Goal: Task Accomplishment & Management: Manage account settings

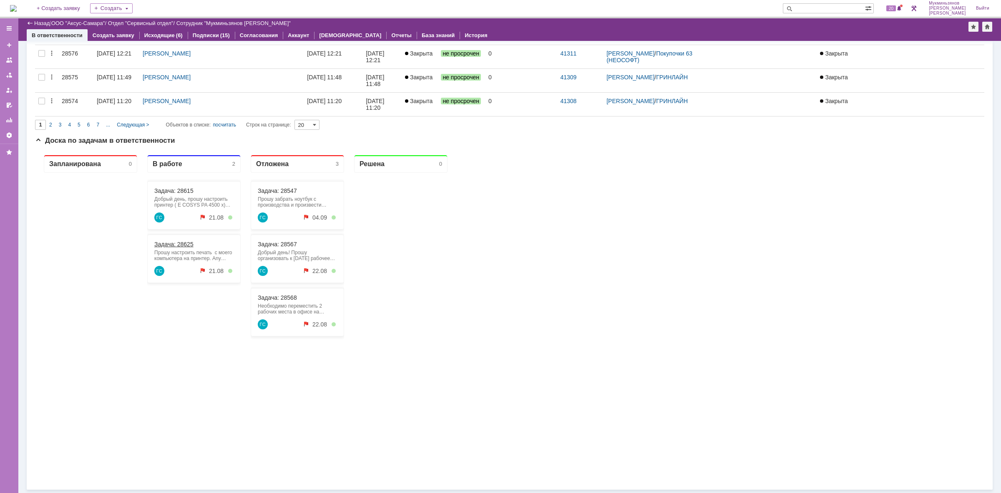
click at [183, 245] on link "Задача: 28625" at bounding box center [173, 244] width 39 height 7
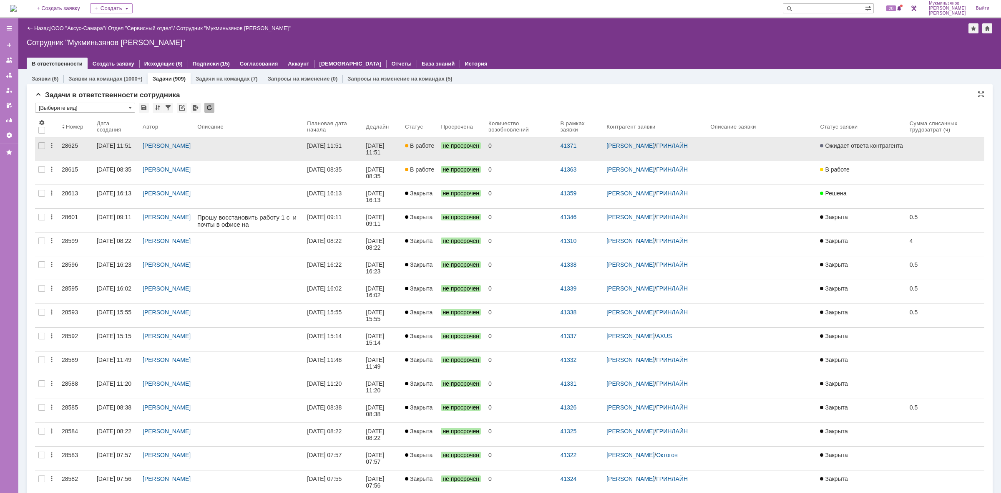
click at [292, 147] on div at bounding box center [248, 145] width 103 height 7
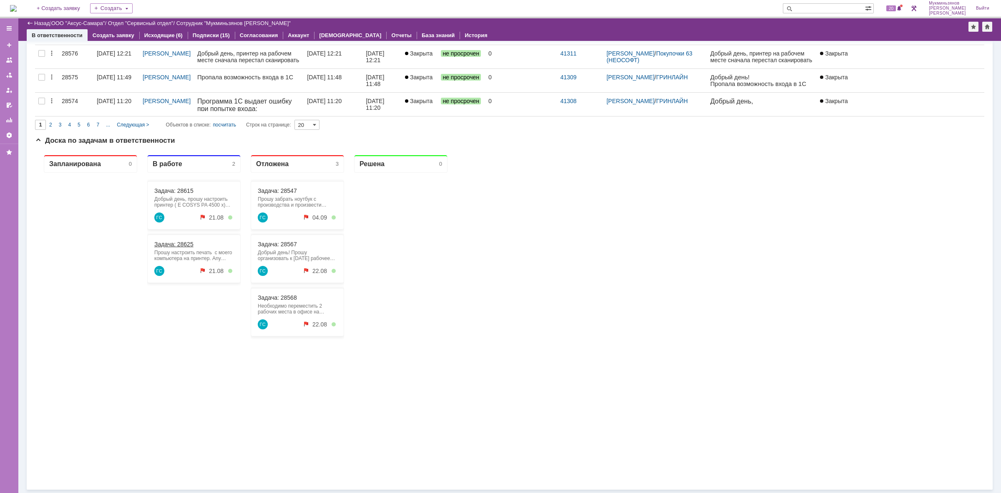
click at [177, 243] on link "Задача: 28625" at bounding box center [173, 244] width 39 height 7
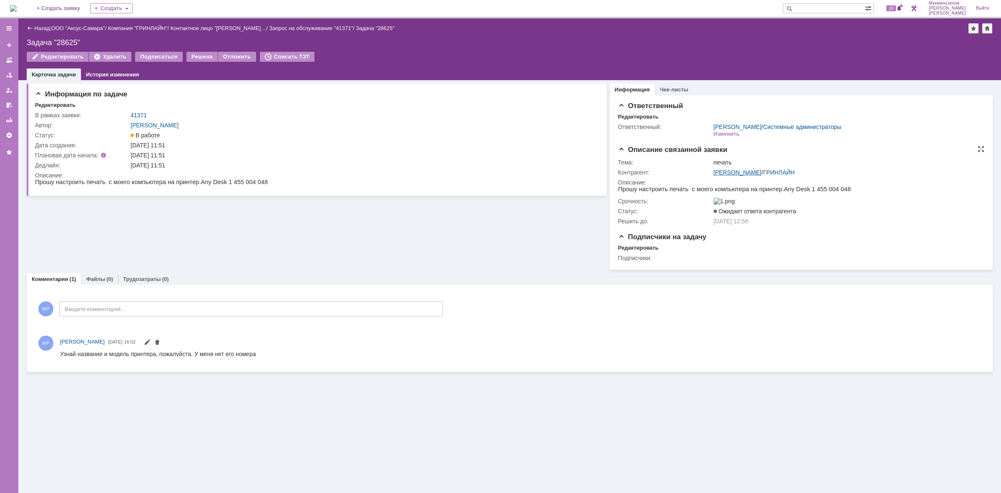
click at [747, 170] on link "[PERSON_NAME]" at bounding box center [738, 172] width 48 height 7
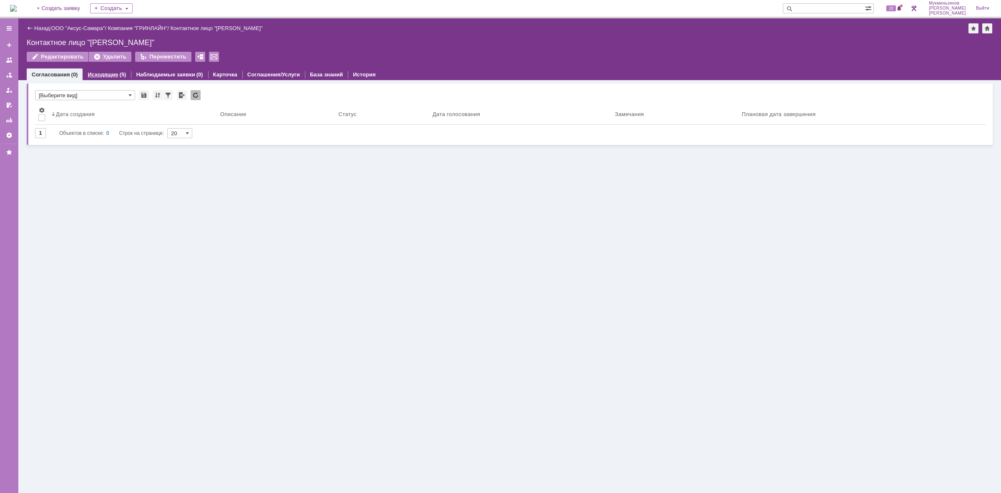
click at [120, 71] on div "(5)" at bounding box center [123, 74] width 7 height 6
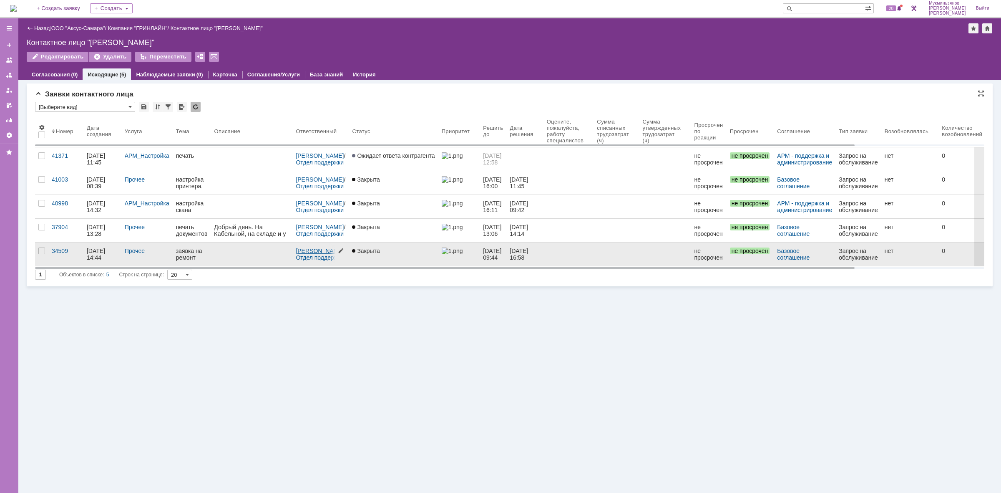
click at [316, 254] on link "[PERSON_NAME]" at bounding box center [320, 250] width 48 height 7
click at [266, 261] on link at bounding box center [252, 253] width 82 height 23
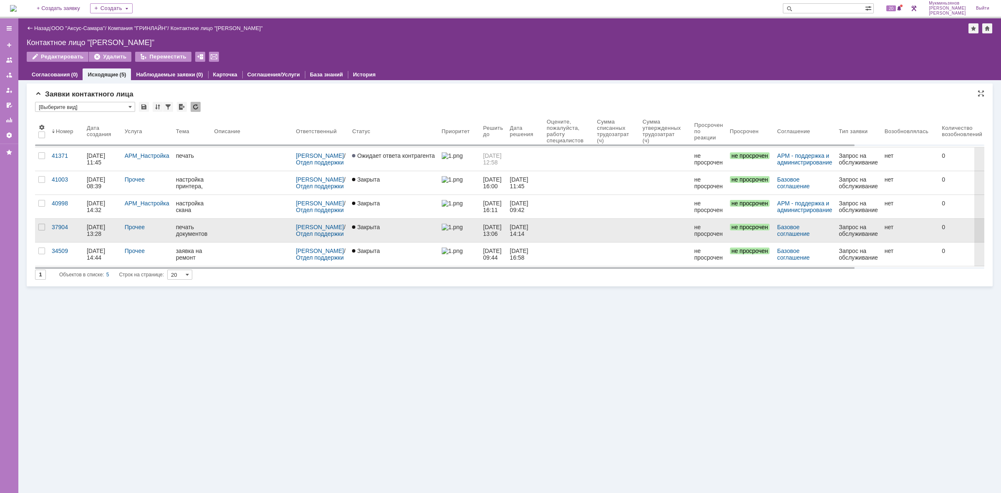
click at [257, 232] on link at bounding box center [252, 230] width 82 height 23
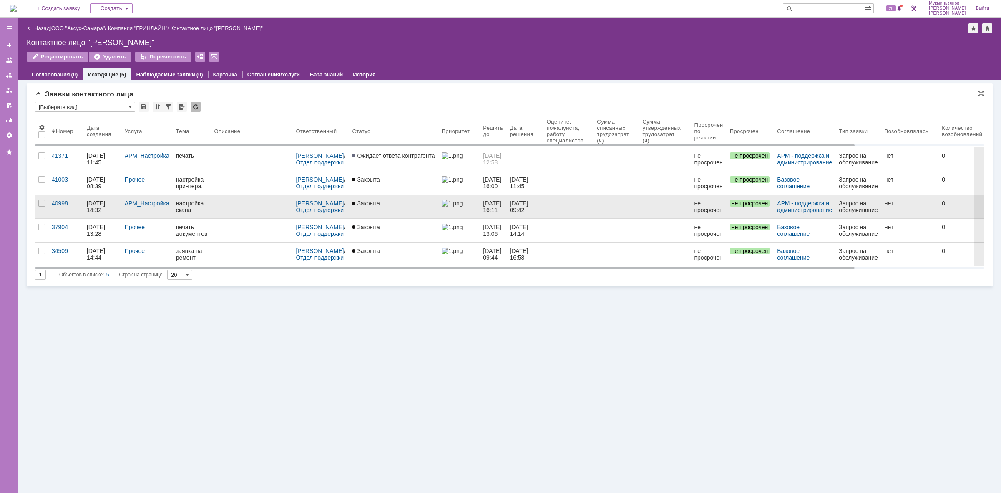
click at [262, 205] on div at bounding box center [251, 203] width 75 height 7
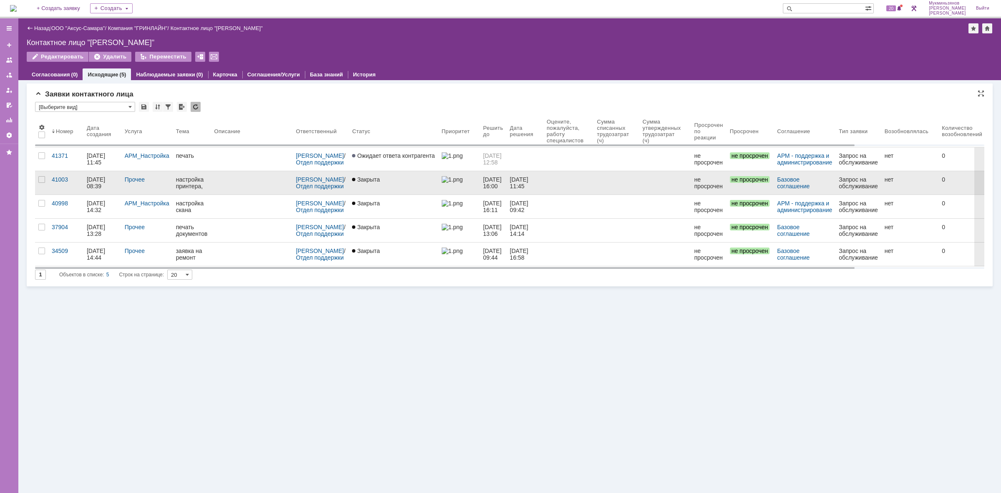
click at [249, 185] on link at bounding box center [252, 182] width 82 height 23
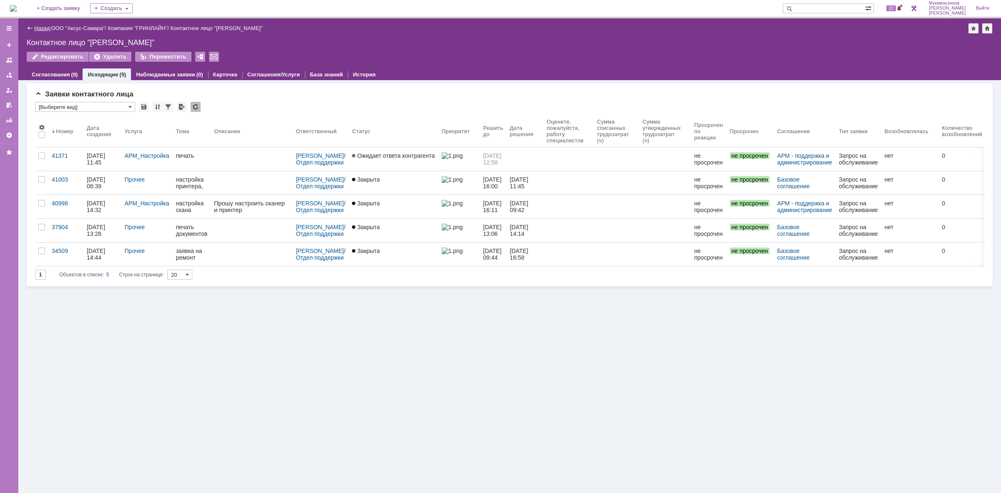
click at [37, 26] on link "Назад" at bounding box center [41, 28] width 15 height 6
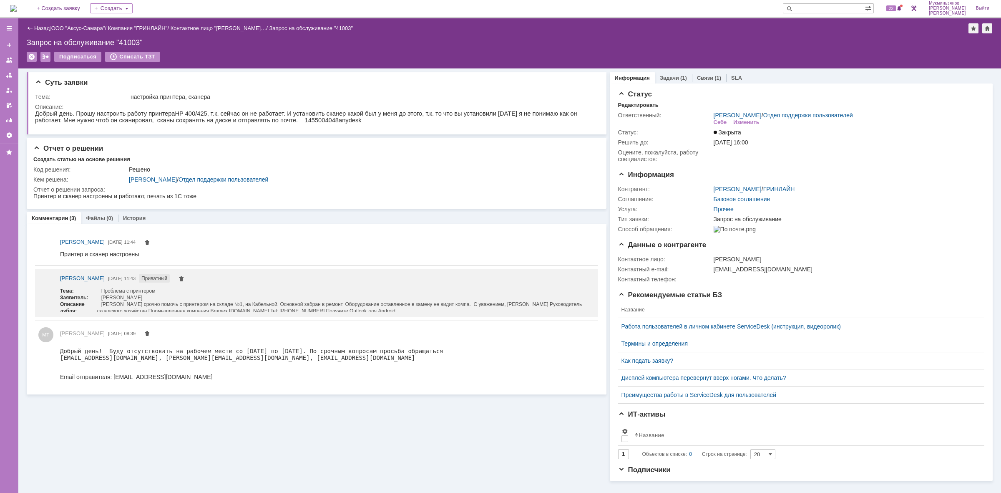
click at [17, 5] on img at bounding box center [13, 8] width 7 height 7
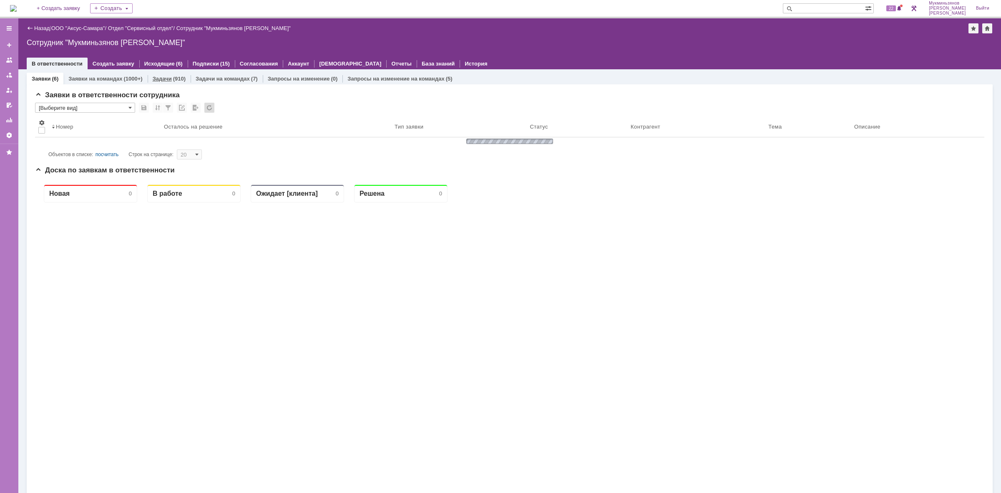
click at [183, 76] on div "(910)" at bounding box center [179, 78] width 13 height 6
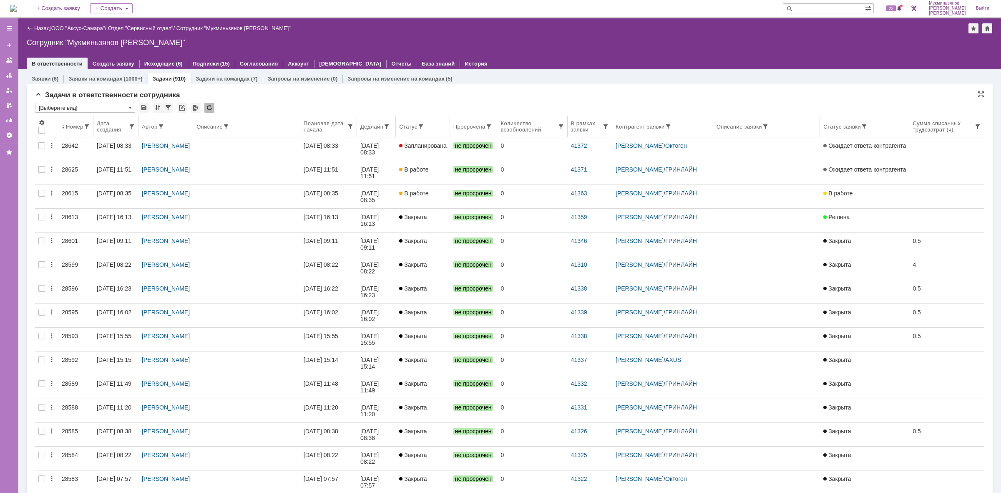
click at [390, 137] on th "Дедлайн" at bounding box center [376, 126] width 39 height 21
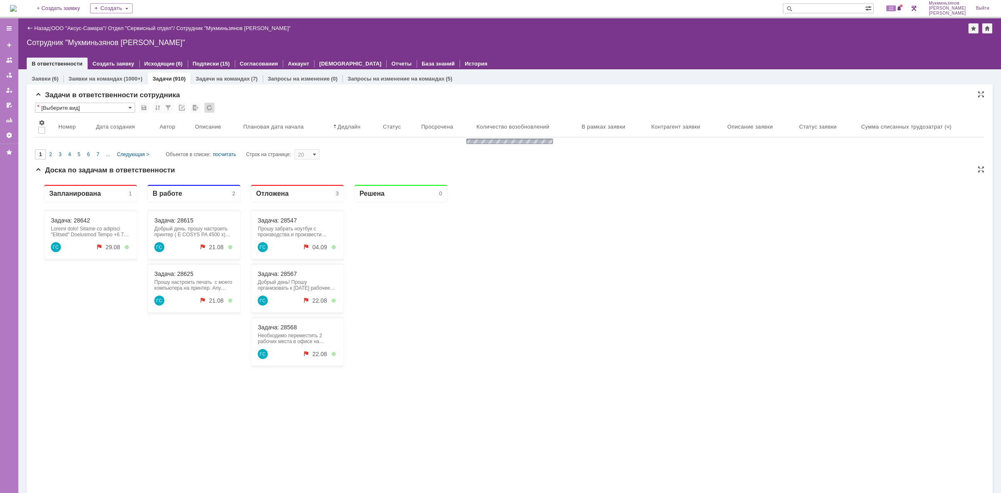
click at [80, 214] on div "Задача: 28642 ГС 29.08" at bounding box center [90, 235] width 93 height 48
click at [78, 217] on link "Задача: 28642" at bounding box center [70, 220] width 39 height 7
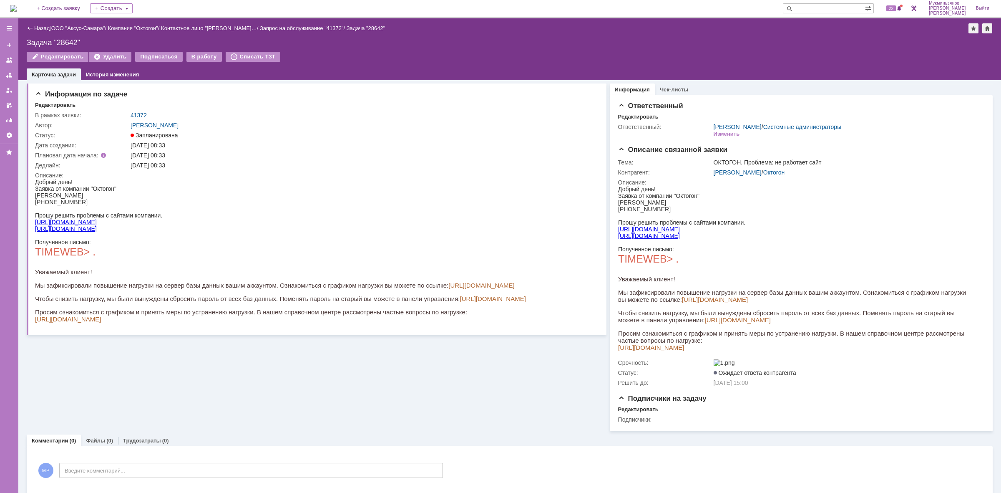
click at [197, 49] on div "Назад | ООО "Аксус-Самара" / Компания "Октогон" / Контактное лицо "[PERSON_NAME…" at bounding box center [509, 49] width 983 height 62
click at [199, 56] on div "В работу" at bounding box center [203, 57] width 35 height 10
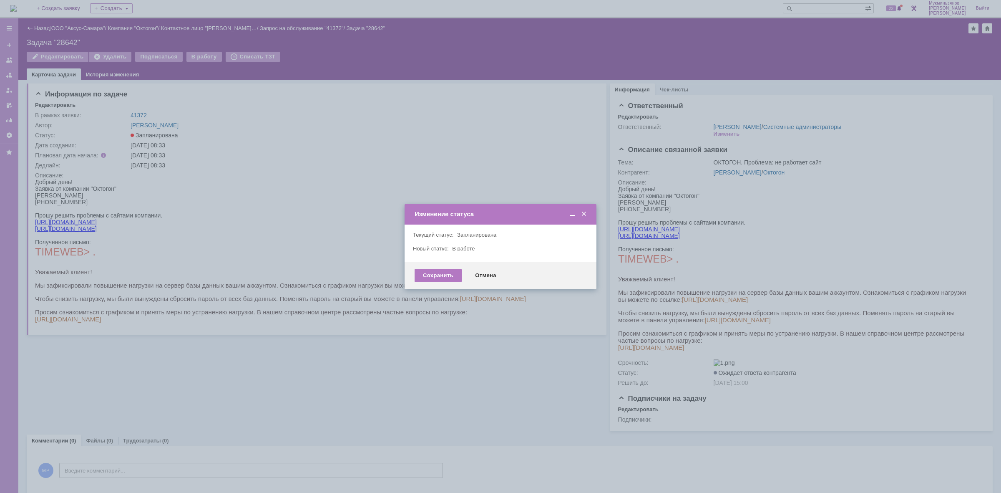
click at [411, 268] on div "Сохранить Отмена" at bounding box center [501, 275] width 192 height 27
click at [418, 275] on div "Сохранить" at bounding box center [438, 275] width 47 height 13
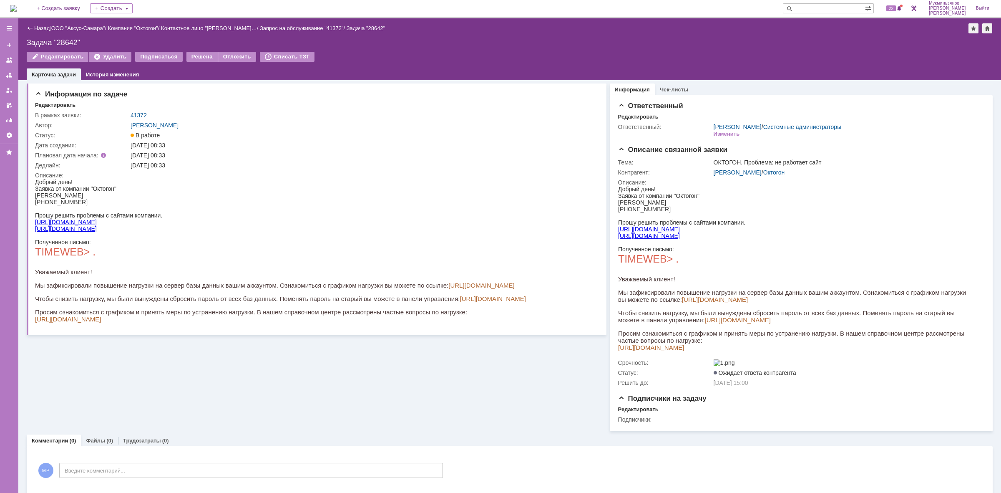
click at [67, 219] on link "[URL][DOMAIN_NAME]" at bounding box center [66, 222] width 62 height 7
click at [62, 232] on div at bounding box center [280, 235] width 491 height 7
click at [62, 227] on link "[URL][DOMAIN_NAME]" at bounding box center [66, 228] width 62 height 7
drag, startPoint x: 145, startPoint y: 276, endPoint x: 297, endPoint y: 279, distance: 151.9
click at [297, 279] on div "Полученное письмо: TIMEWEB> . Уважаемый клиент! Мы зафиксировали повышение нагр…" at bounding box center [280, 281] width 491 height 84
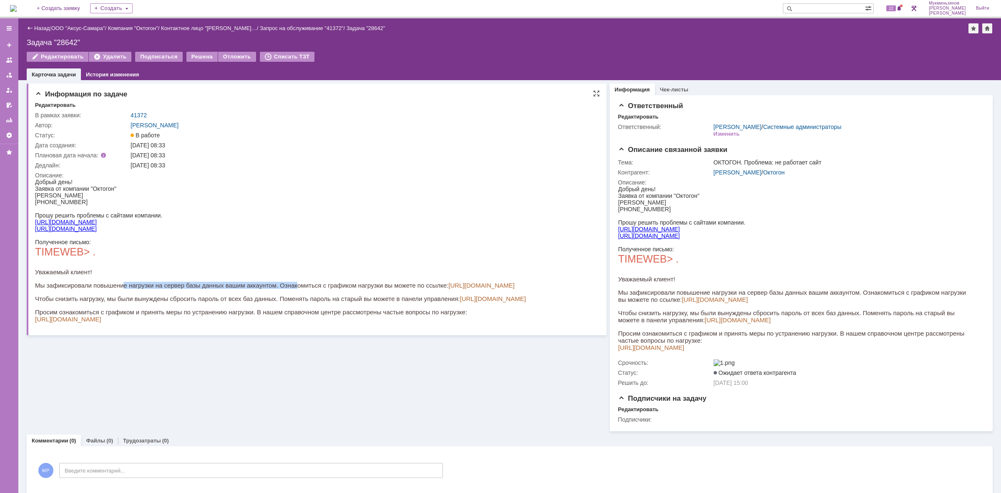
click at [297, 282] on p "Мы зафиксировали повышение нагрузки на сервер базы данных вашим аккаунтом. Озна…" at bounding box center [280, 285] width 491 height 7
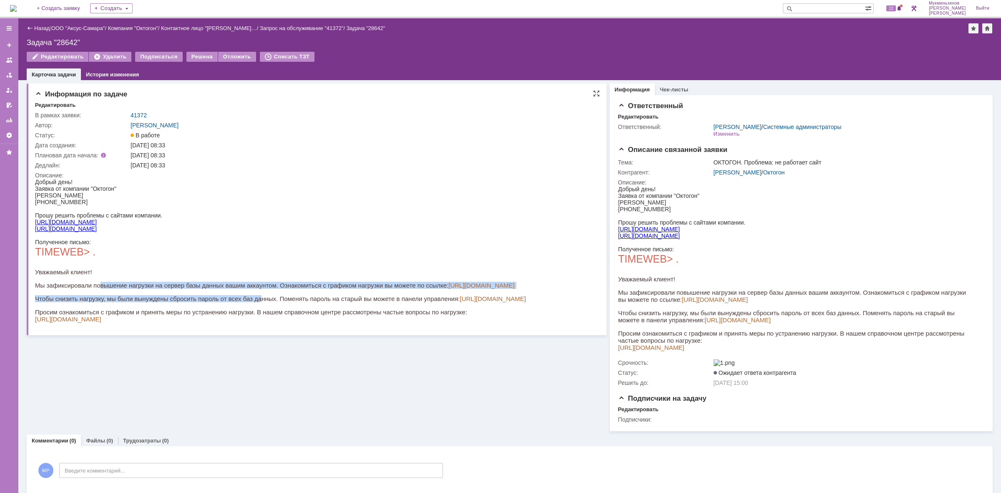
drag, startPoint x: 116, startPoint y: 281, endPoint x: 263, endPoint y: 288, distance: 147.0
click at [263, 288] on div "Полученное письмо: TIMEWEB> . Уважаемый клиент! Мы зафиксировали повышение нагр…" at bounding box center [280, 281] width 491 height 84
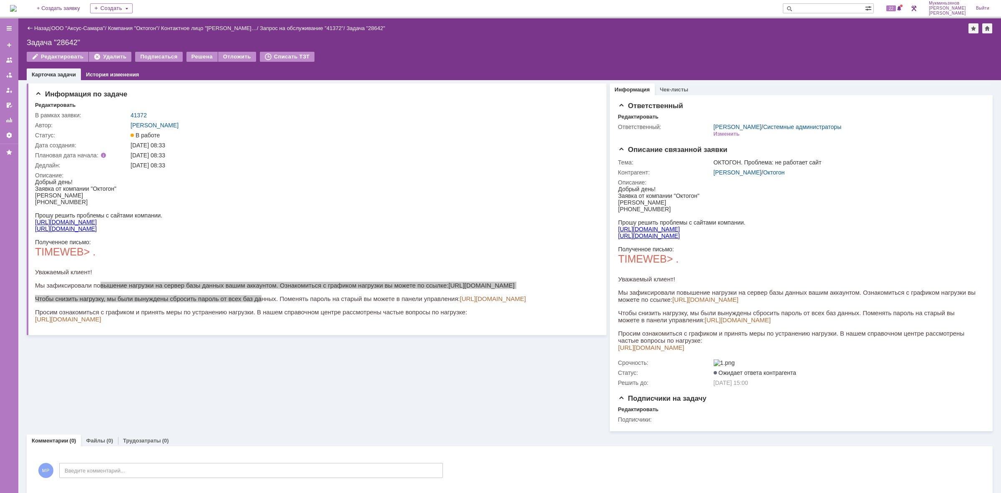
click at [17, 11] on img at bounding box center [13, 8] width 7 height 7
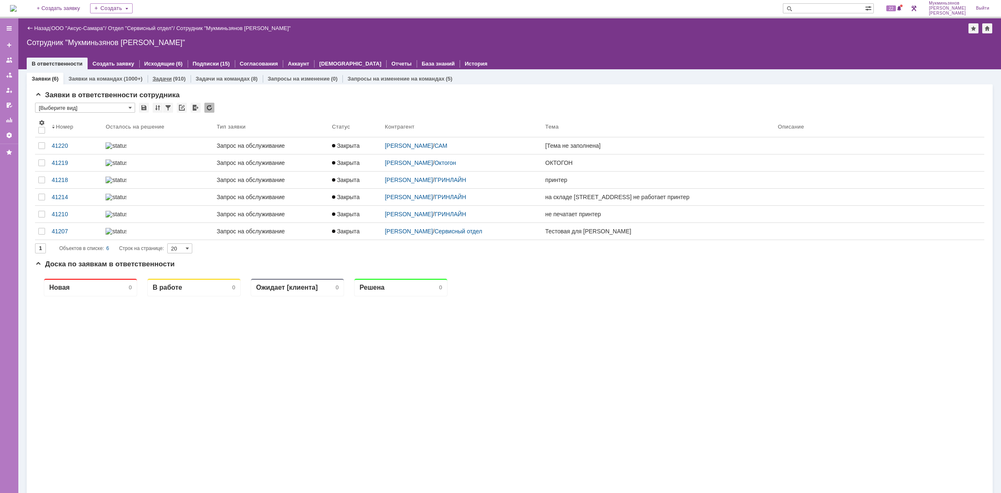
click at [168, 78] on link "Задачи" at bounding box center [162, 78] width 19 height 6
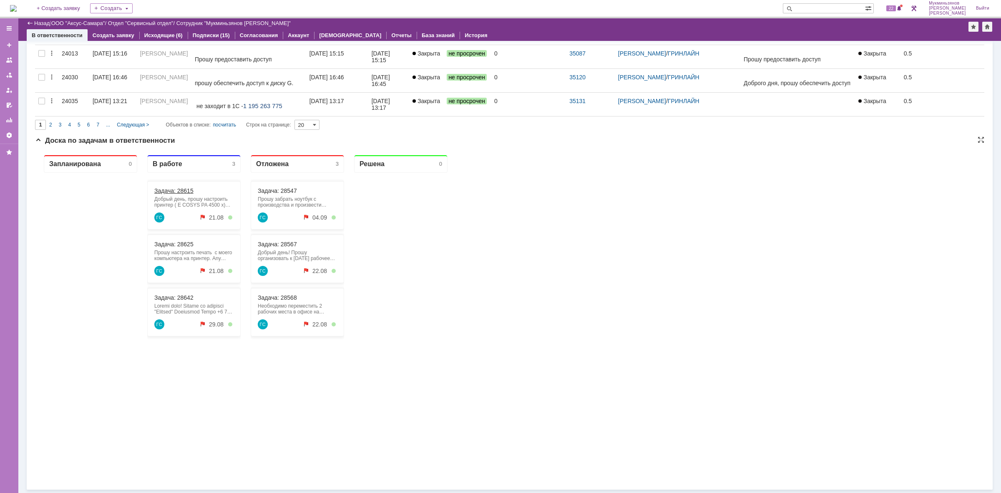
click at [175, 190] on link "Задача: 28615" at bounding box center [173, 190] width 39 height 7
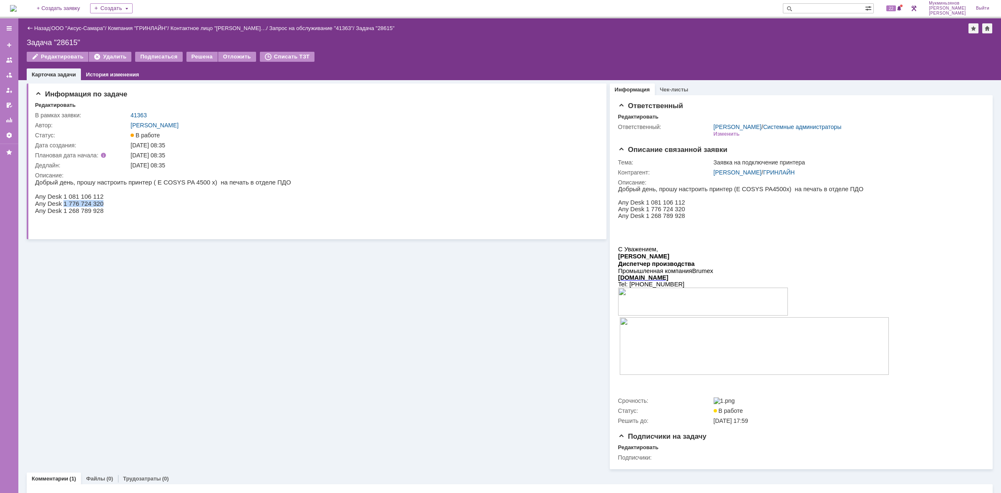
drag, startPoint x: 96, startPoint y: 204, endPoint x: 60, endPoint y: 205, distance: 35.5
click at [60, 205] on p "Any Desk 1 776 724 320" at bounding box center [163, 203] width 256 height 7
copy p "1 776 724 320"
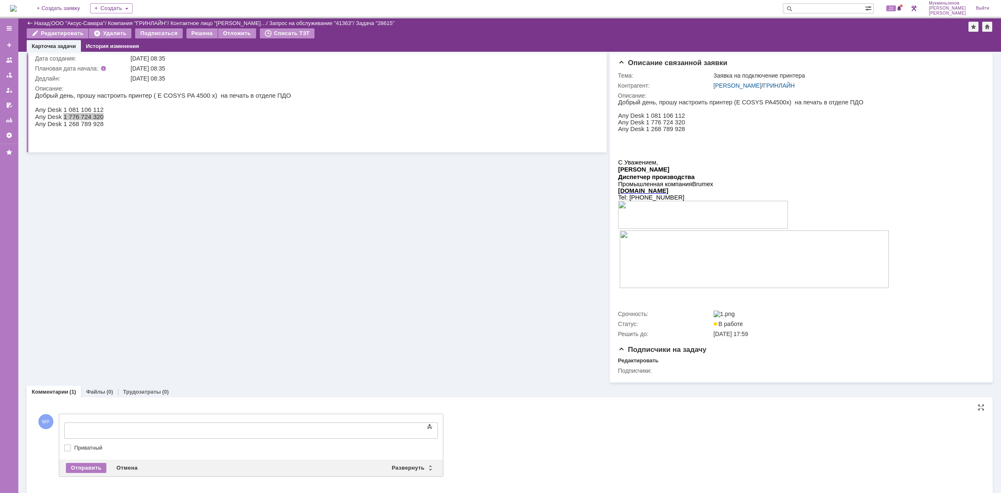
click at [191, 429] on div at bounding box center [132, 429] width 118 height 7
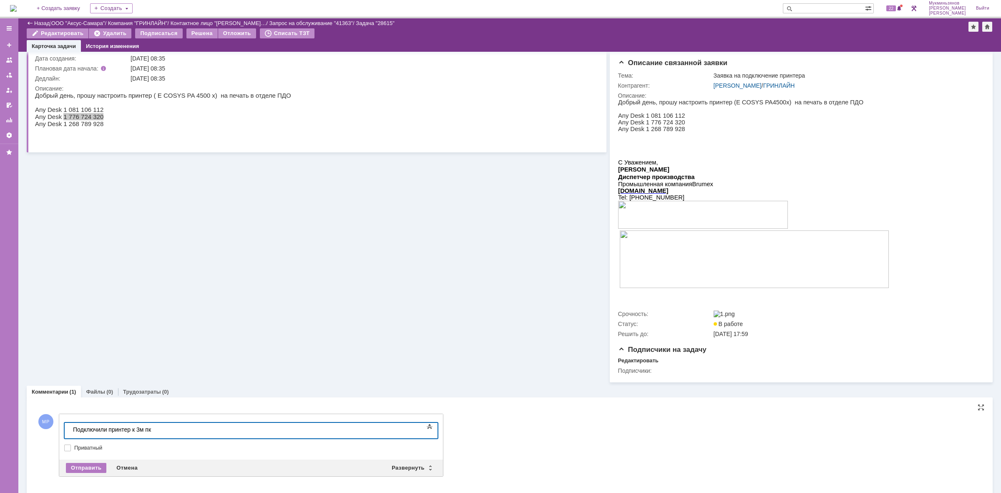
drag, startPoint x: 174, startPoint y: 425, endPoint x: 5, endPoint y: 442, distance: 169.7
click at [70, 437] on html "Подключили принтер к 3м пк" at bounding box center [132, 430] width 125 height 14
copy div "Подключили принтер к 3м пк"
click at [82, 466] on div "Отправить" at bounding box center [86, 468] width 40 height 10
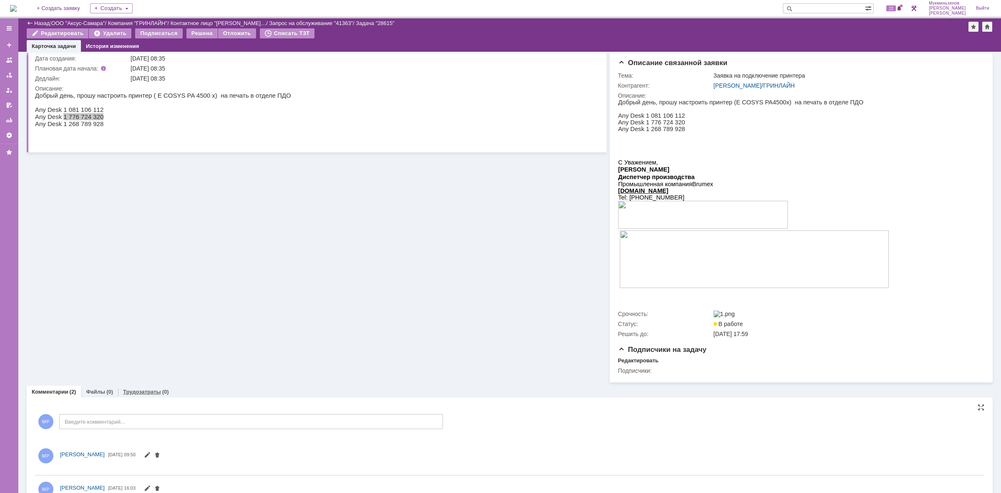
click at [156, 395] on link "Трудозатраты" at bounding box center [142, 391] width 38 height 6
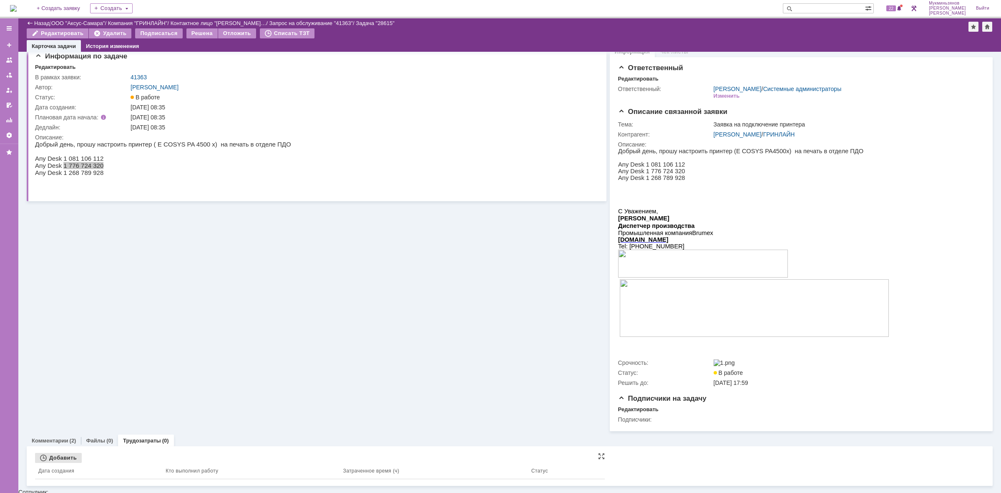
scroll to position [9, 0]
click at [65, 455] on div "Добавить" at bounding box center [58, 458] width 47 height 10
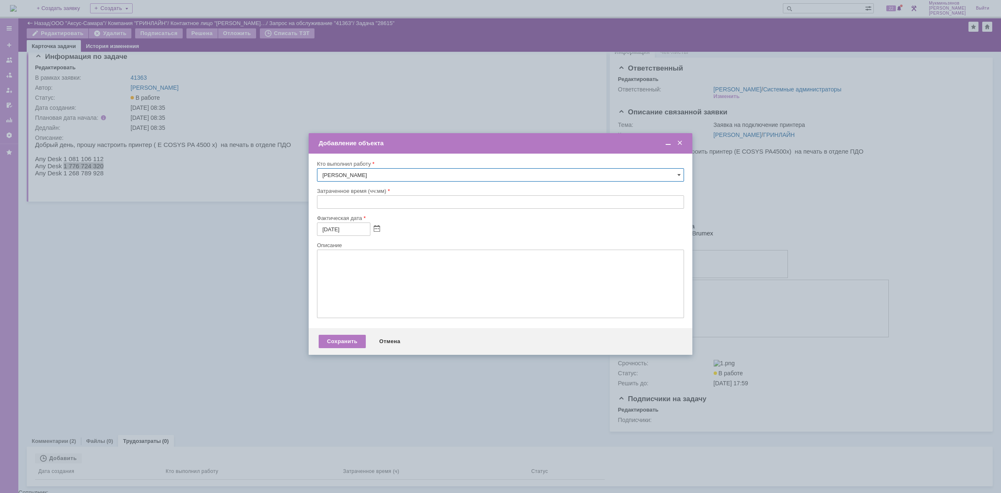
click at [418, 200] on input "text" at bounding box center [500, 201] width 367 height 13
type input "00:30"
click at [334, 283] on textarea at bounding box center [500, 283] width 367 height 68
paste textarea "Подключили принтер к 3м пк"
type textarea "Подключили принтер к 3м пк"
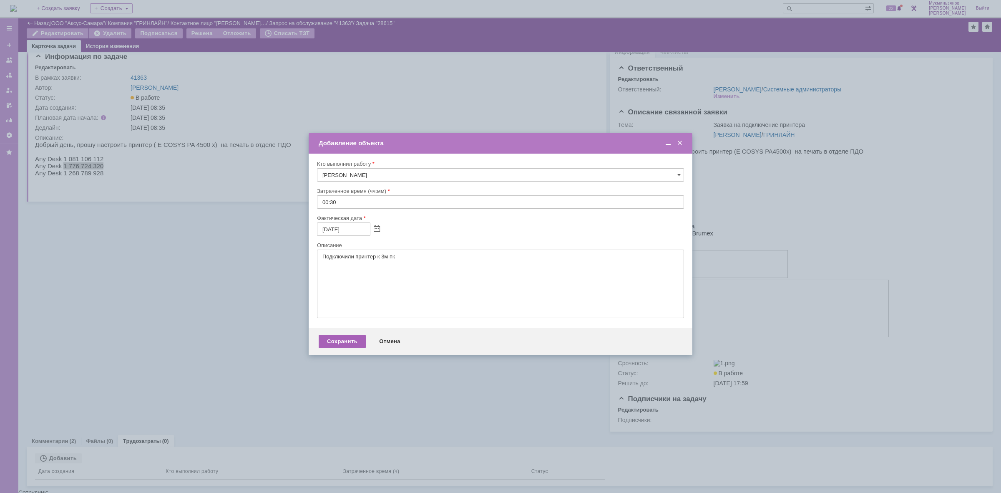
click at [337, 347] on div "Сохранить" at bounding box center [342, 341] width 47 height 13
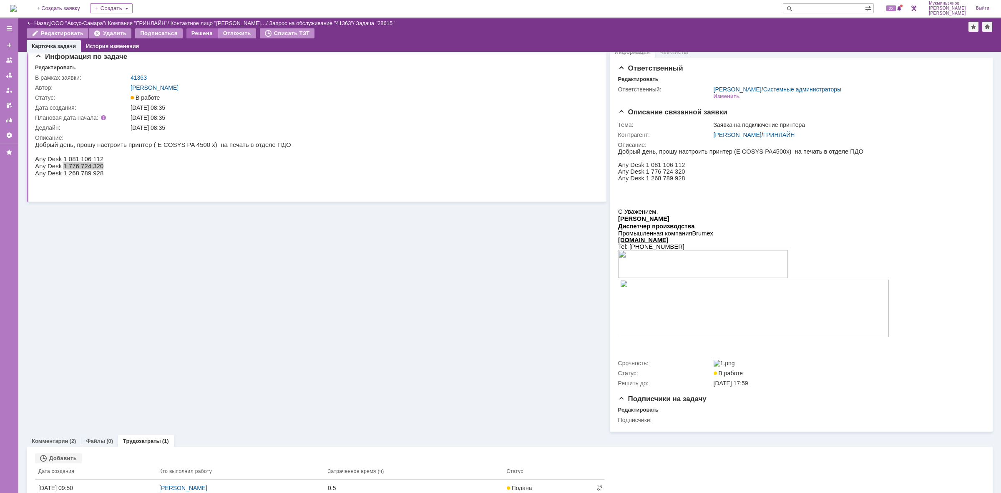
click at [197, 33] on div "Решена" at bounding box center [201, 33] width 31 height 10
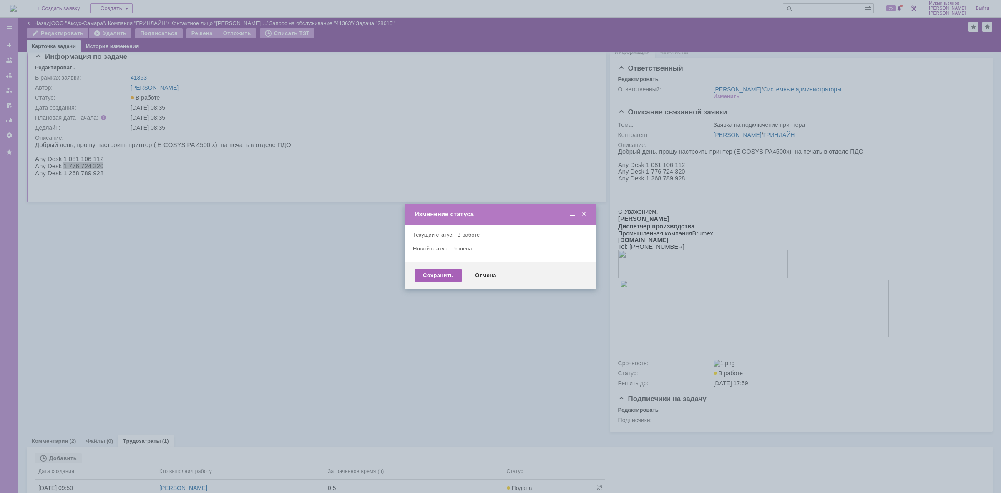
click at [435, 269] on div "Сохранить" at bounding box center [438, 275] width 47 height 13
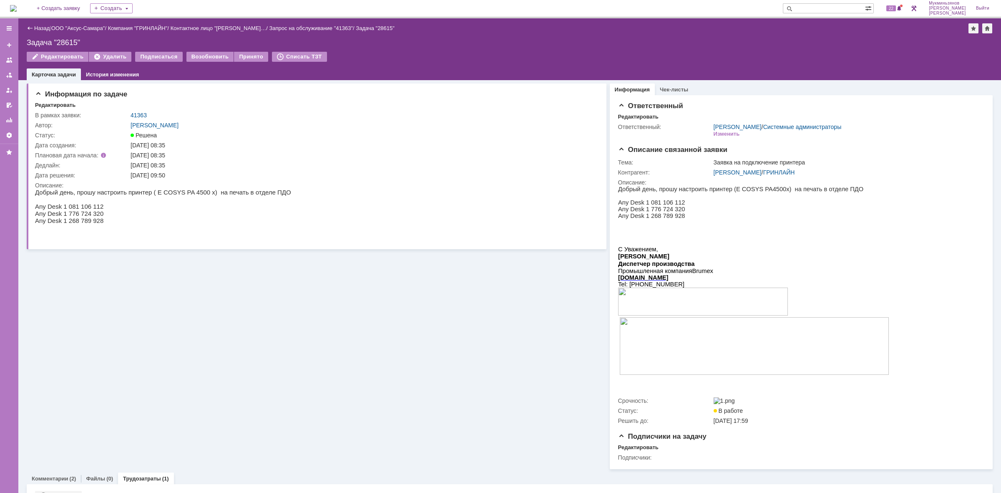
scroll to position [0, 0]
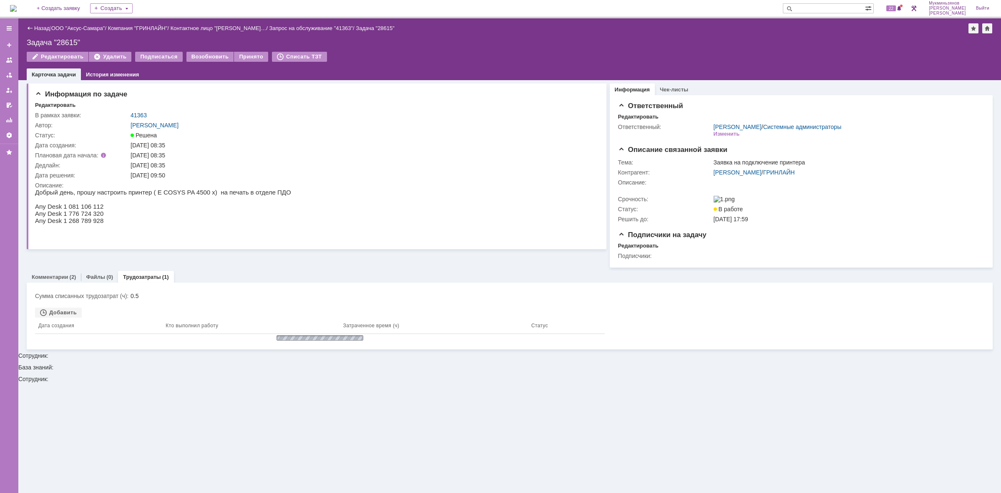
click at [17, 7] on img at bounding box center [13, 8] width 7 height 7
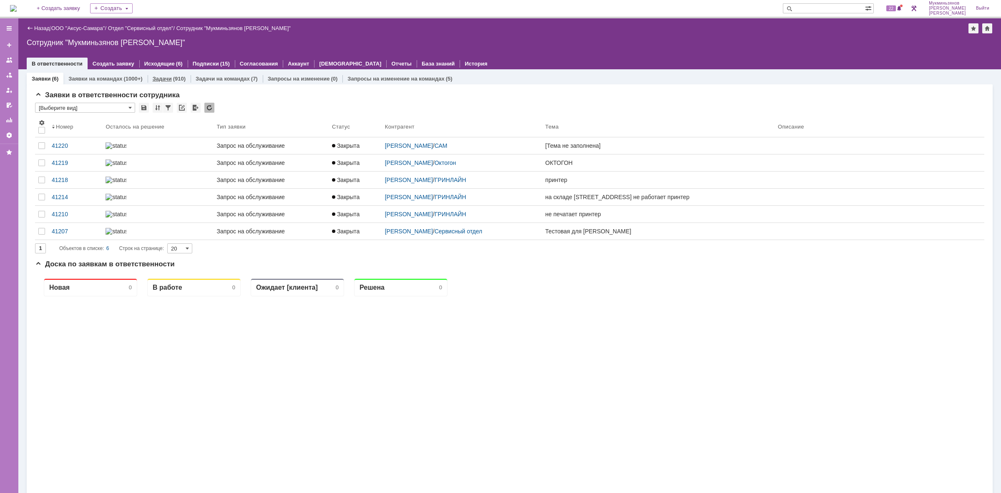
click at [155, 75] on link "Задачи" at bounding box center [162, 78] width 19 height 6
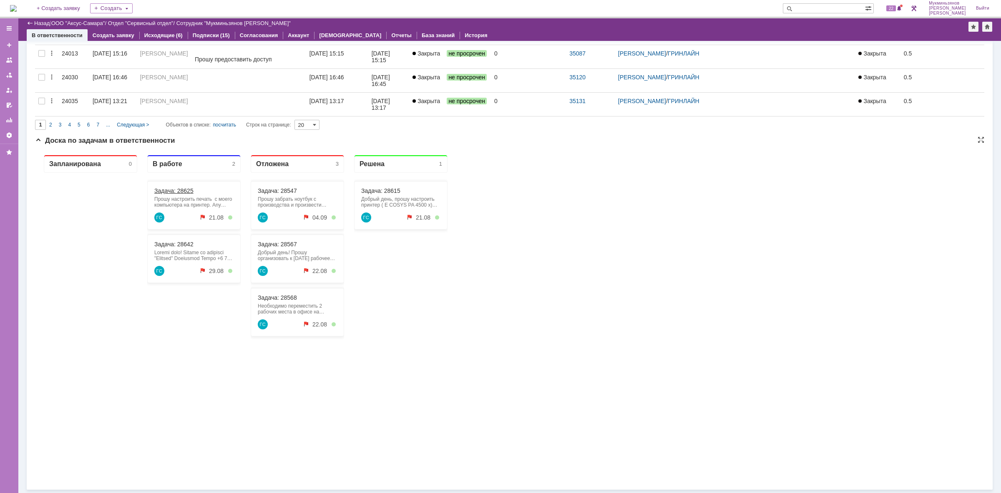
click at [187, 189] on link "Задача: 28625" at bounding box center [173, 190] width 39 height 7
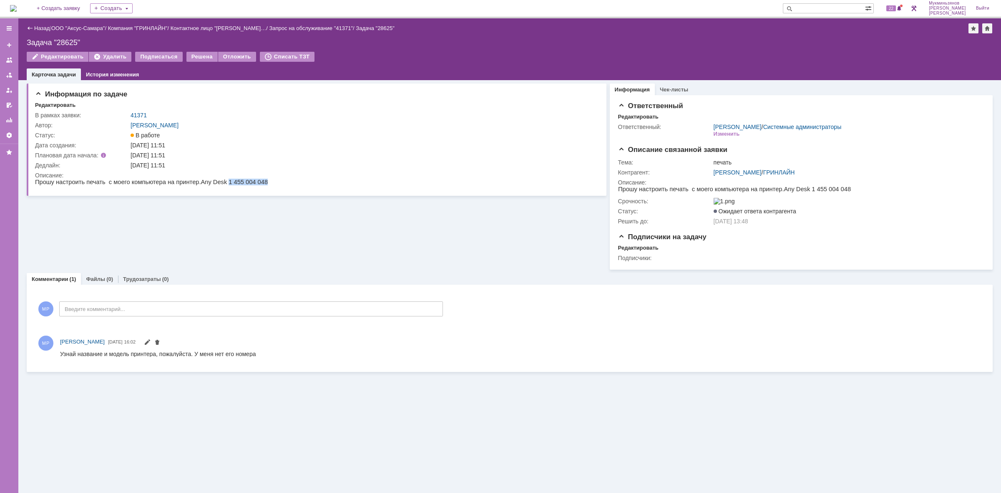
drag, startPoint x: 213, startPoint y: 180, endPoint x: 265, endPoint y: 184, distance: 52.3
click at [266, 179] on html "Прошу настроить печать с моего компьютера на принтер. Any Desk 1 455 004 048" at bounding box center [314, 183] width 559 height 8
copy span "1 455 004 048"
click at [17, 11] on img at bounding box center [13, 8] width 7 height 7
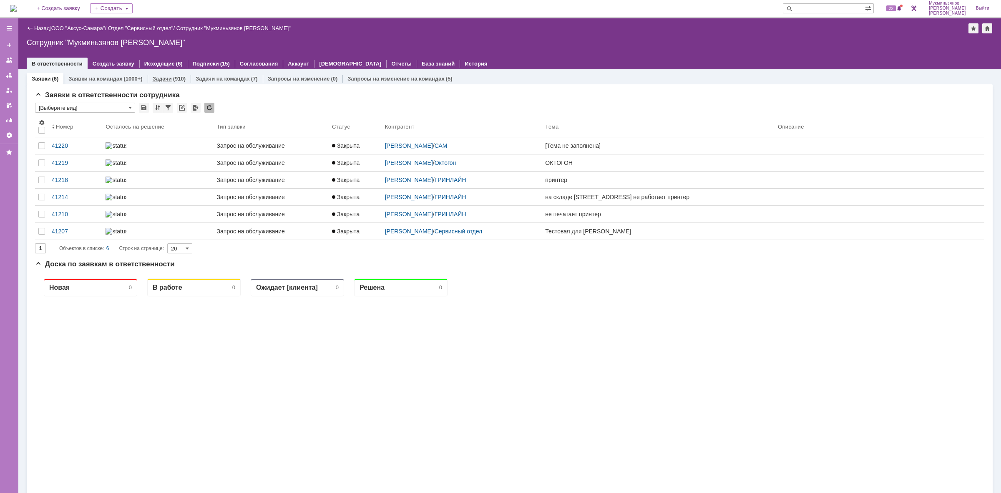
click at [153, 83] on div "Задачи (910)" at bounding box center [169, 79] width 43 height 12
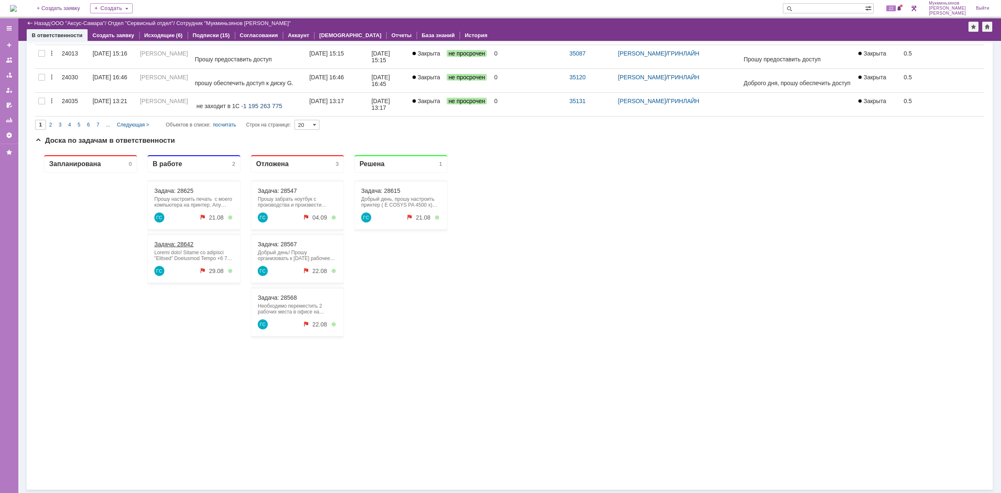
click at [172, 243] on link "Задача: 28642" at bounding box center [173, 244] width 39 height 7
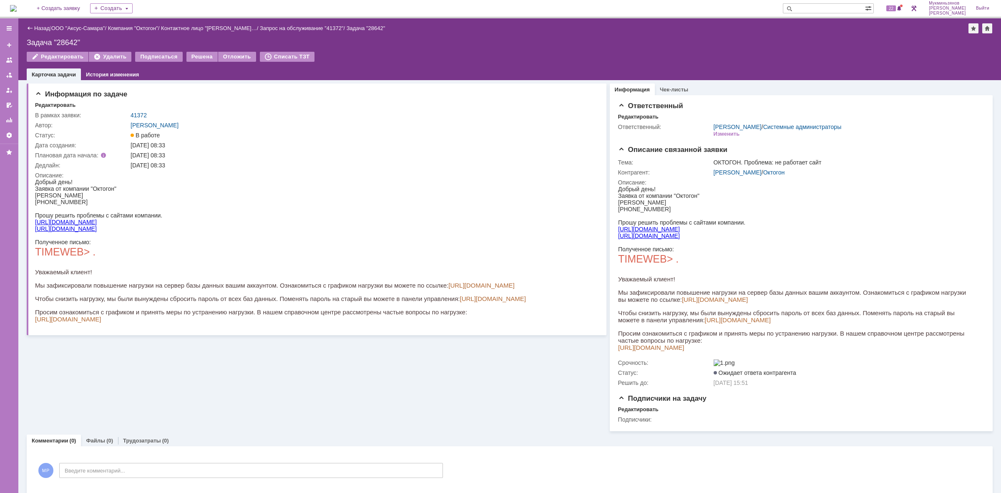
click at [488, 295] on link "[URL][DOMAIN_NAME]" at bounding box center [493, 298] width 66 height 7
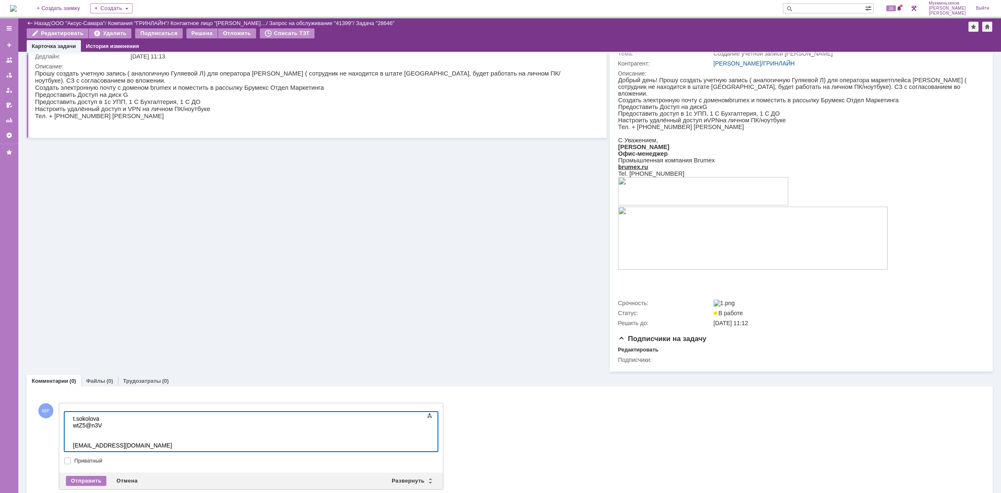
click at [108, 438] on div "wtZ5@n3V" at bounding box center [132, 432] width 118 height 20
drag, startPoint x: 108, startPoint y: 438, endPoint x: 98, endPoint y: 433, distance: 11.4
click at [98, 433] on div "wtZ5@n3V" at bounding box center [132, 432] width 118 height 20
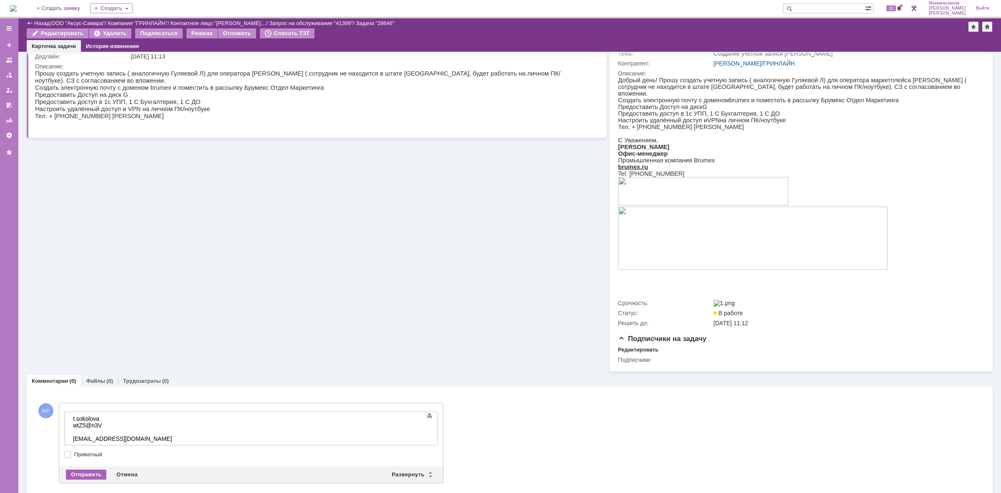
click at [92, 478] on div "Отправить" at bounding box center [86, 474] width 40 height 10
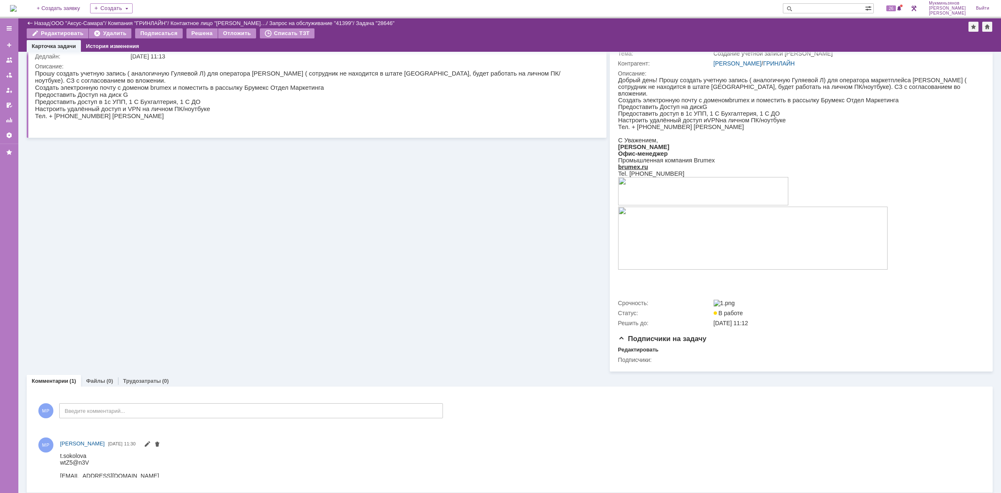
scroll to position [28, 0]
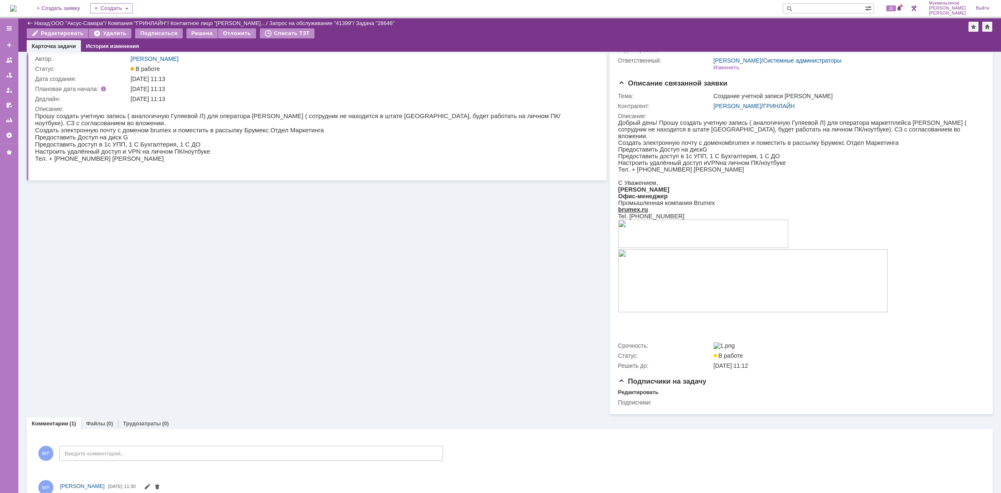
drag, startPoint x: 171, startPoint y: 139, endPoint x: 172, endPoint y: 121, distance: 18.4
click at [172, 112] on html "Прошу создать учетную запись ( аналогичную Гуляевой Л) для оператора маркетплей…" at bounding box center [312, 140] width 554 height 57
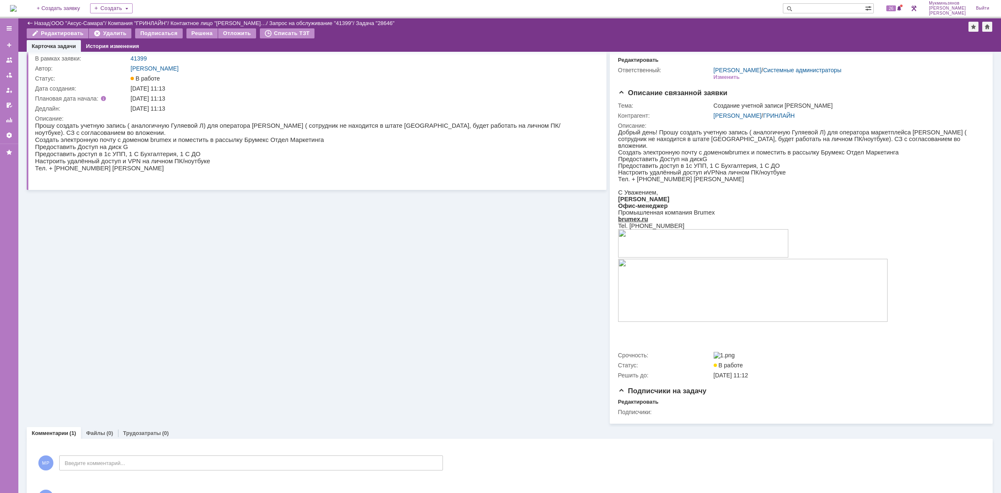
click at [13, 5] on img at bounding box center [13, 8] width 7 height 7
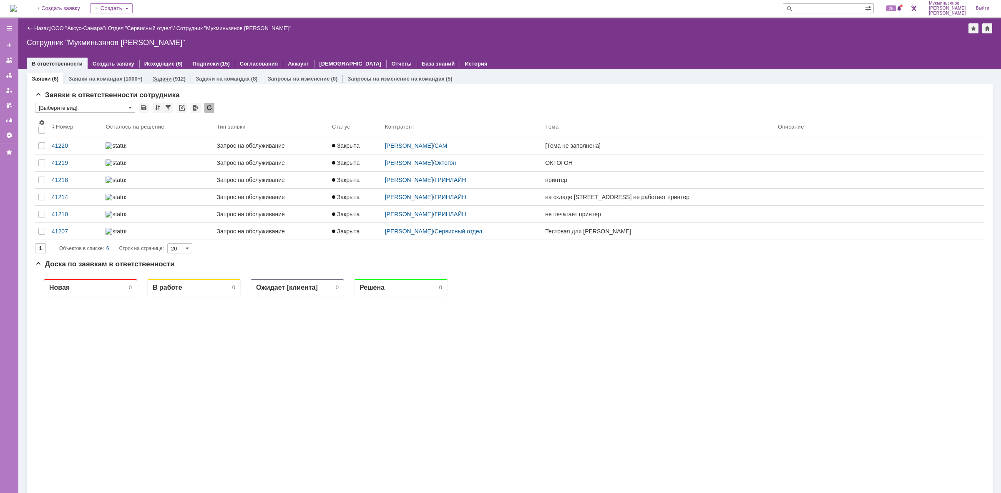
click at [177, 78] on div "(912)" at bounding box center [179, 78] width 13 height 6
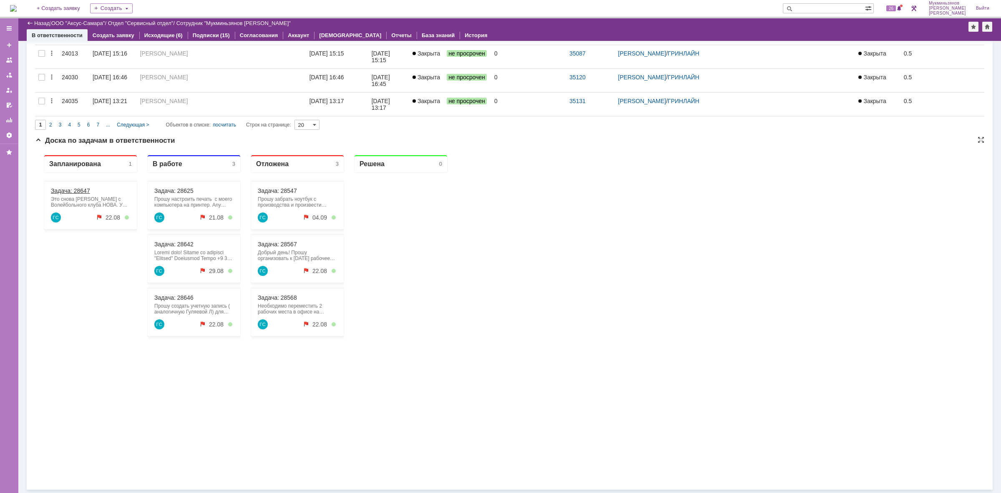
click at [73, 191] on link "Задача: 28647" at bounding box center [70, 190] width 39 height 7
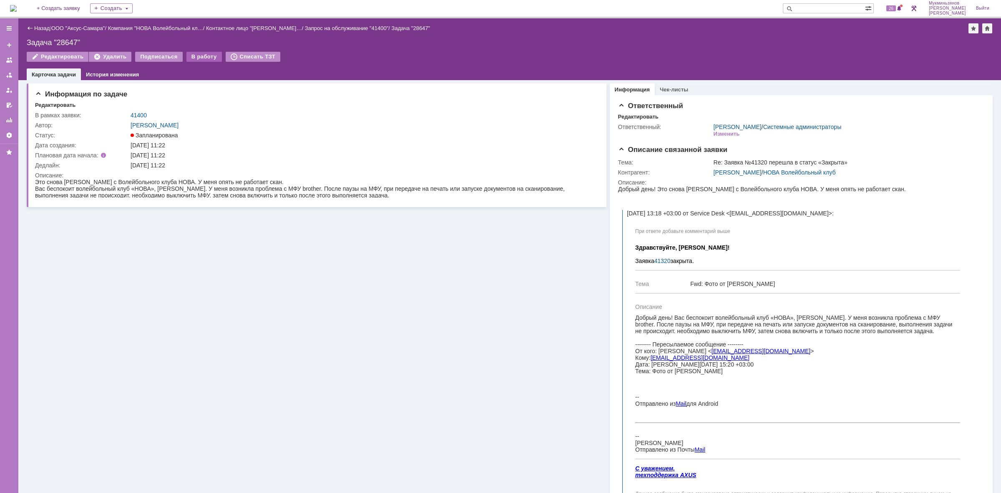
click at [195, 53] on div "В работу" at bounding box center [203, 57] width 35 height 10
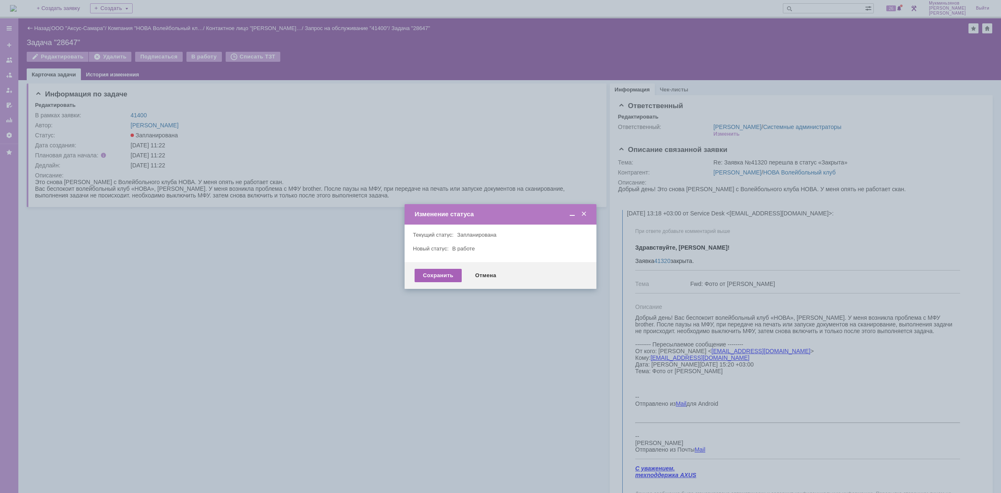
click at [428, 270] on div "Сохранить" at bounding box center [438, 275] width 47 height 13
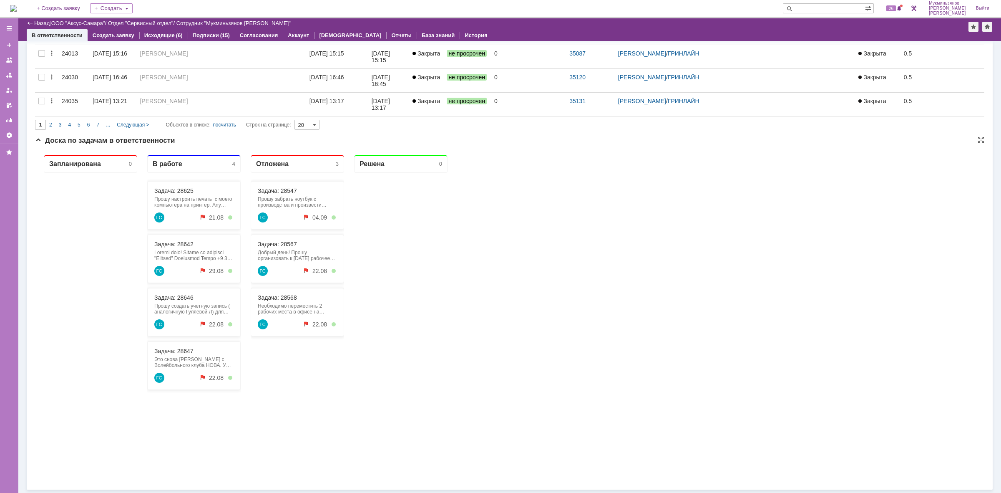
click at [181, 185] on div "Задача: 28625 Прошу настроить печать с моего компьютера на принтер. Any Desk 1 …" at bounding box center [193, 205] width 93 height 48
click at [179, 193] on link "Задача: 28625" at bounding box center [173, 190] width 39 height 7
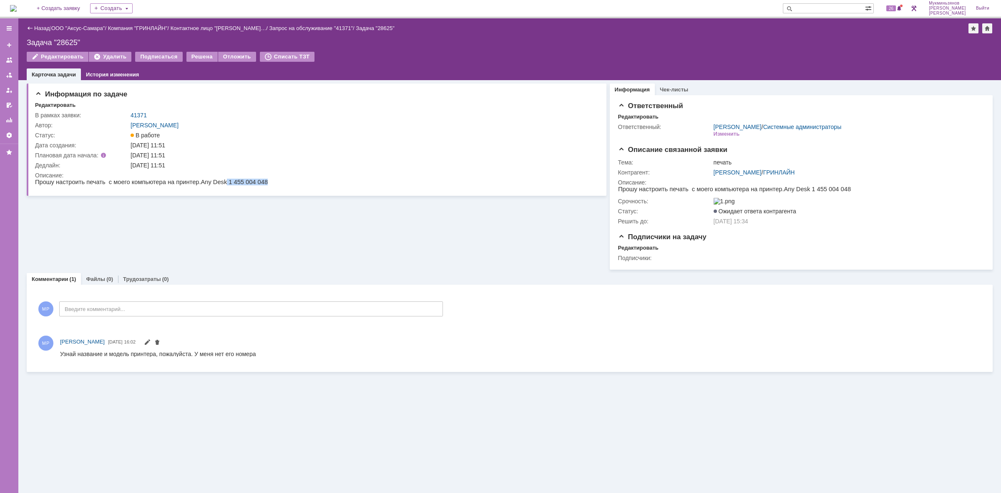
drag, startPoint x: 211, startPoint y: 182, endPoint x: 252, endPoint y: 179, distance: 41.0
click at [252, 179] on html "Прошу настроить печать с моего компьютера на принтер. Any Desk 1 455 004 048" at bounding box center [314, 183] width 559 height 8
copy span "1 455 004 048"
